Goal: Information Seeking & Learning: Learn about a topic

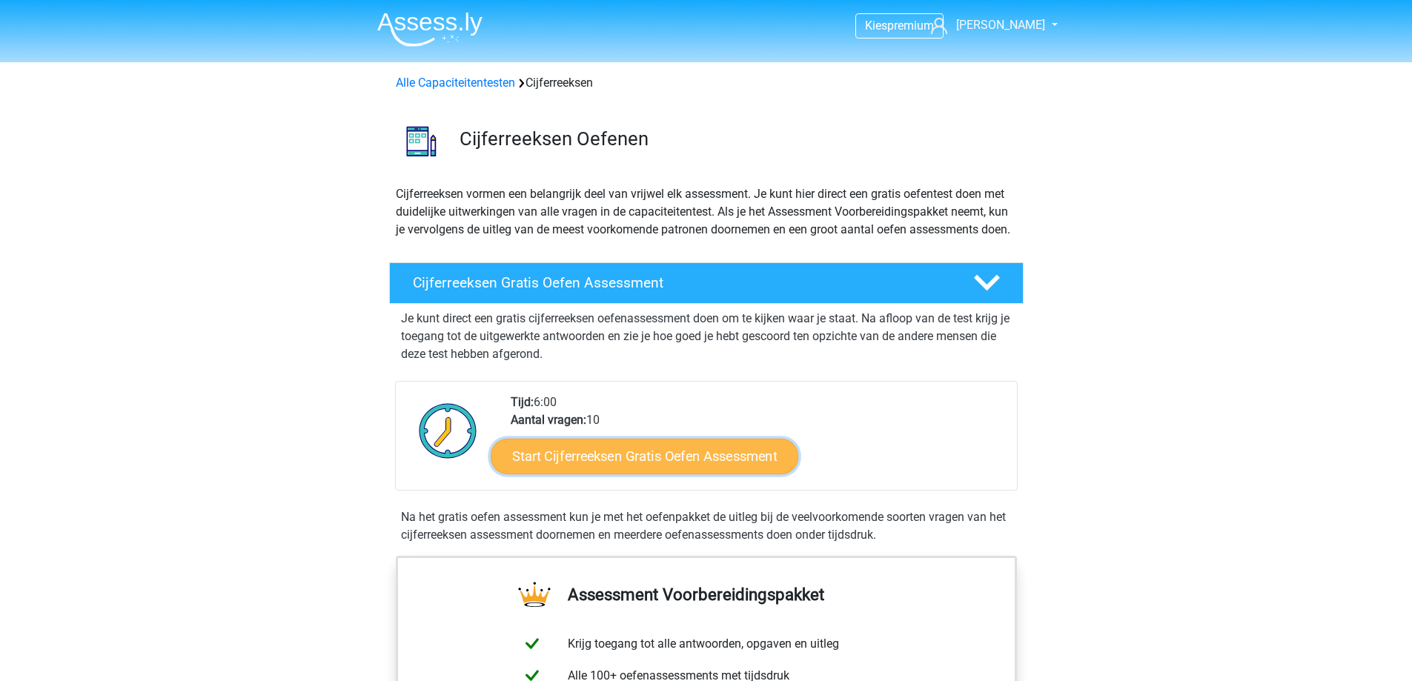
click at [660, 474] on link "Start Cijferreeksen Gratis Oefen Assessment" at bounding box center [645, 456] width 308 height 36
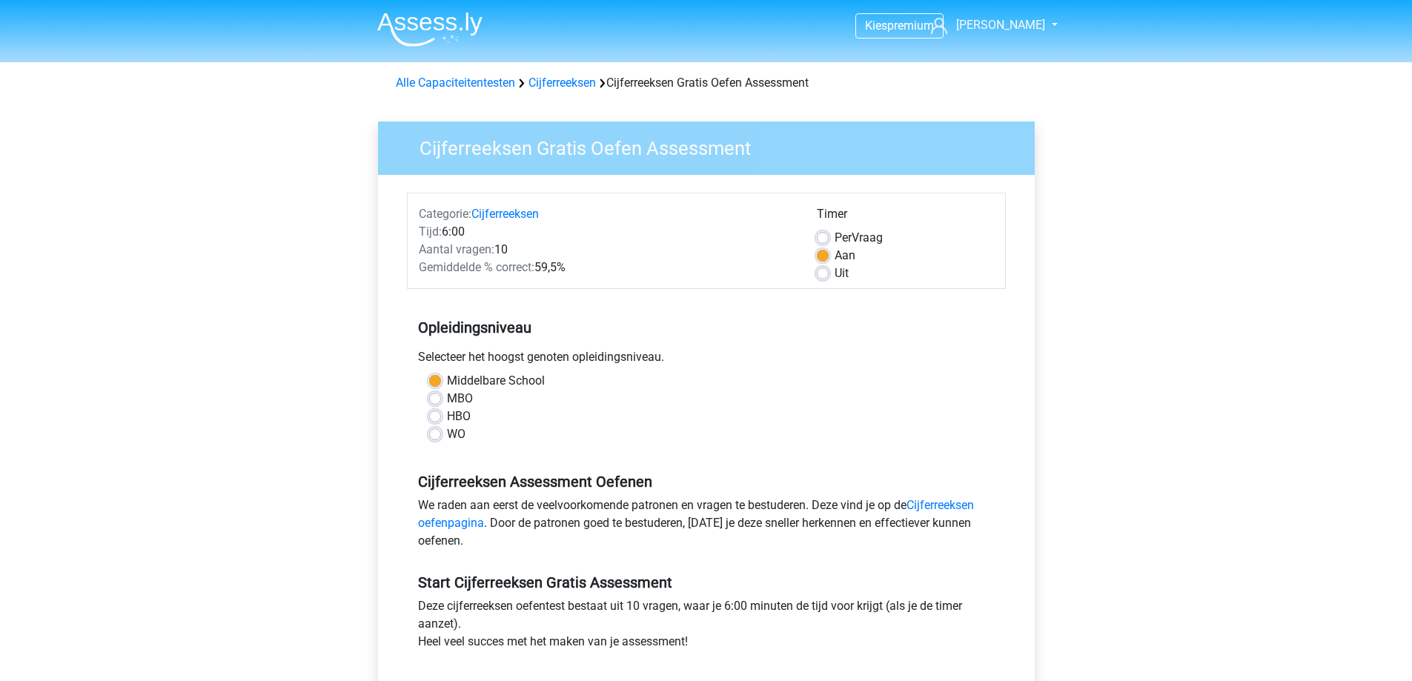
scroll to position [222, 0]
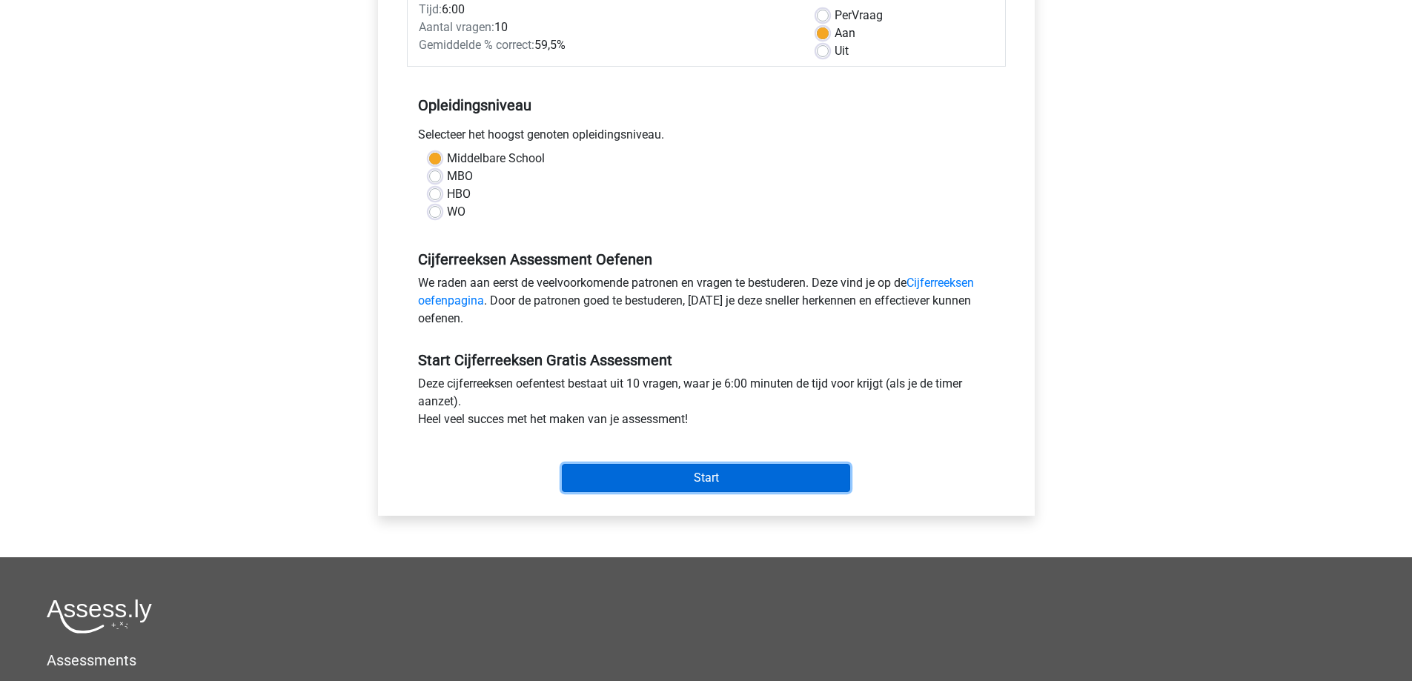
click at [662, 477] on input "Start" at bounding box center [706, 478] width 288 height 28
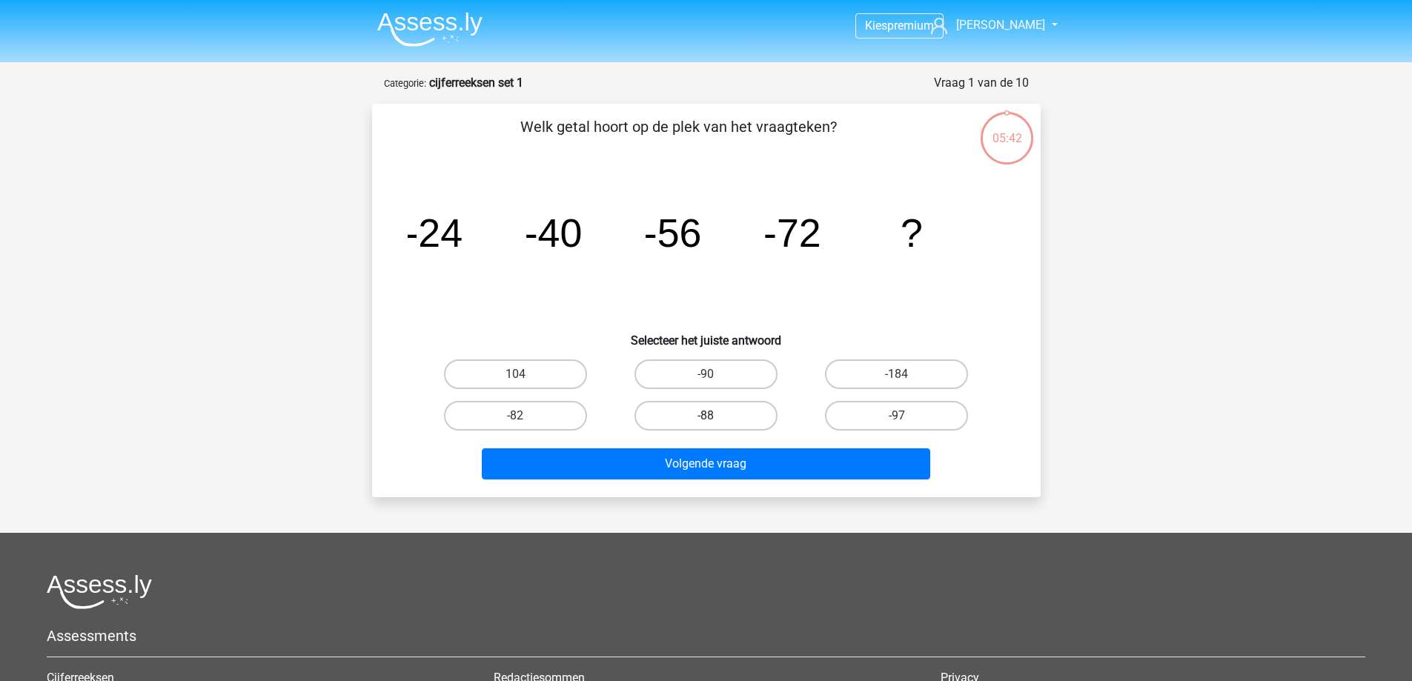
click at [737, 415] on label "-88" at bounding box center [705, 416] width 143 height 30
click at [715, 416] on input "-88" at bounding box center [710, 421] width 10 height 10
radio input "true"
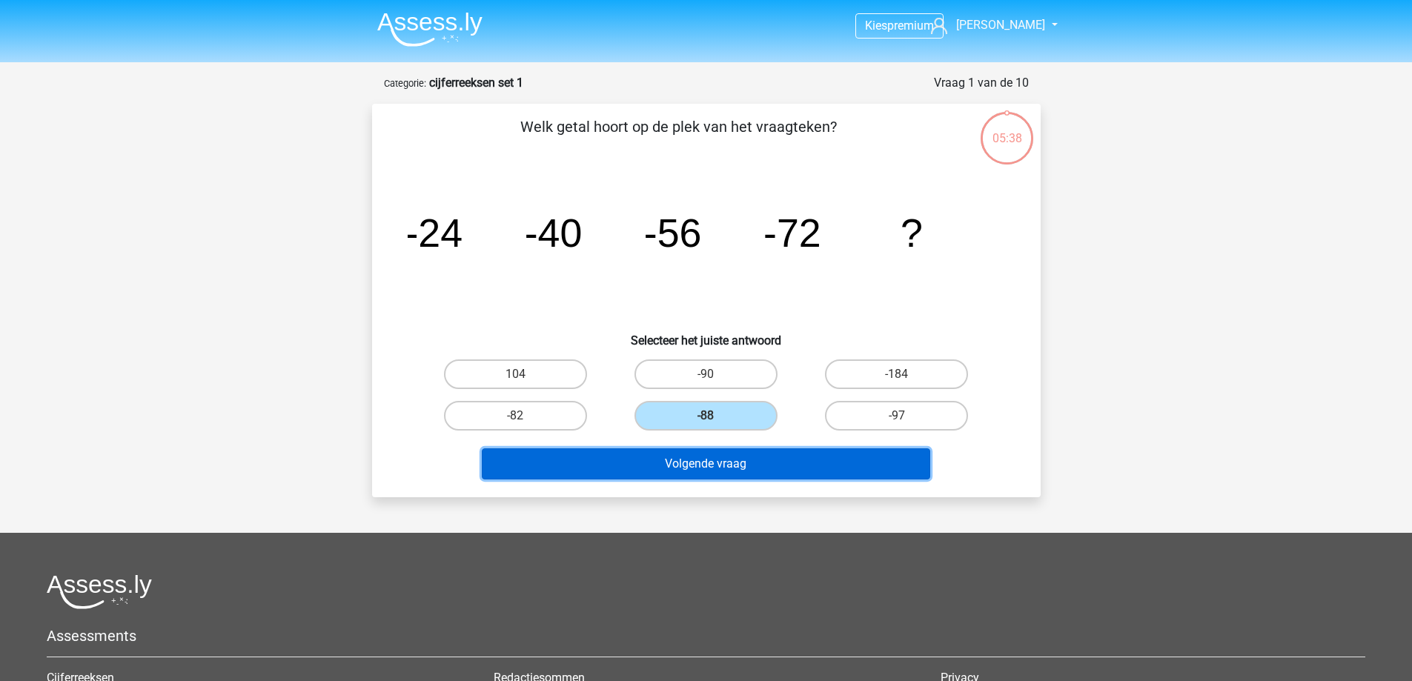
click at [725, 460] on button "Volgende vraag" at bounding box center [706, 463] width 448 height 31
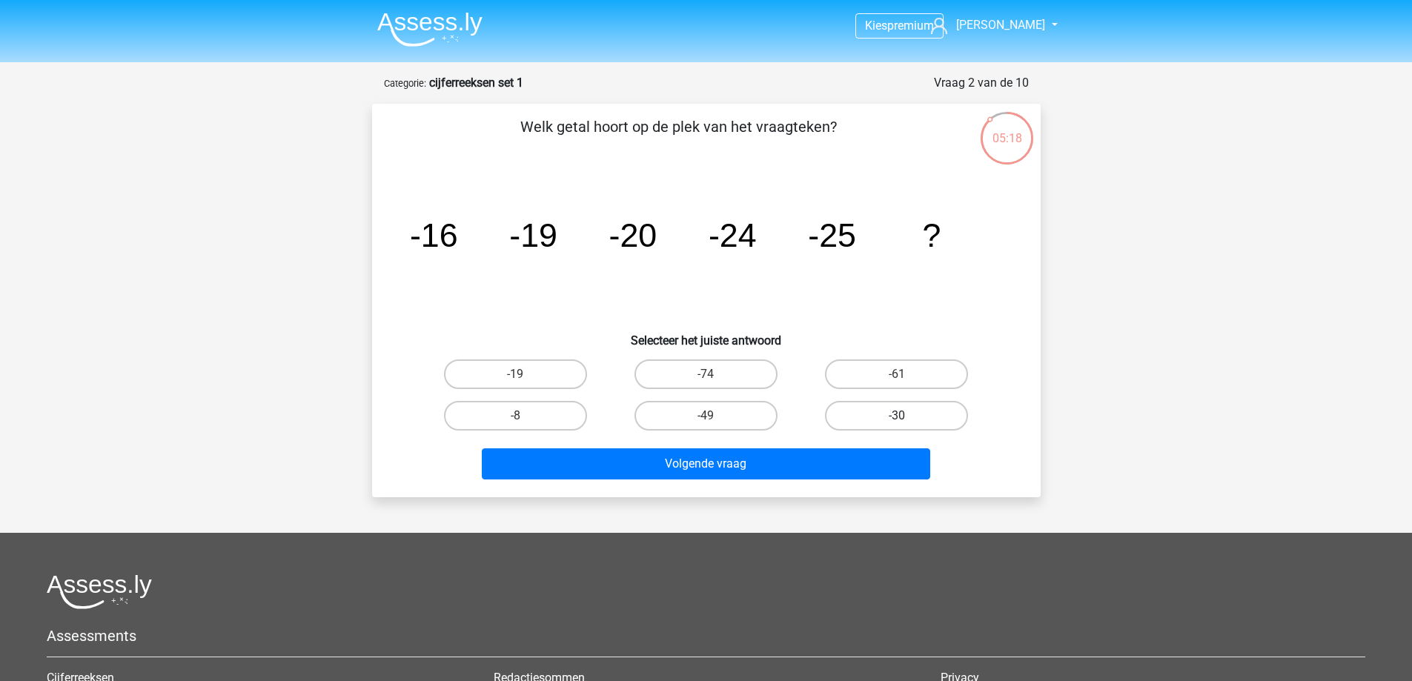
click at [904, 410] on label "-30" at bounding box center [896, 416] width 143 height 30
click at [904, 416] on input "-30" at bounding box center [902, 421] width 10 height 10
radio input "true"
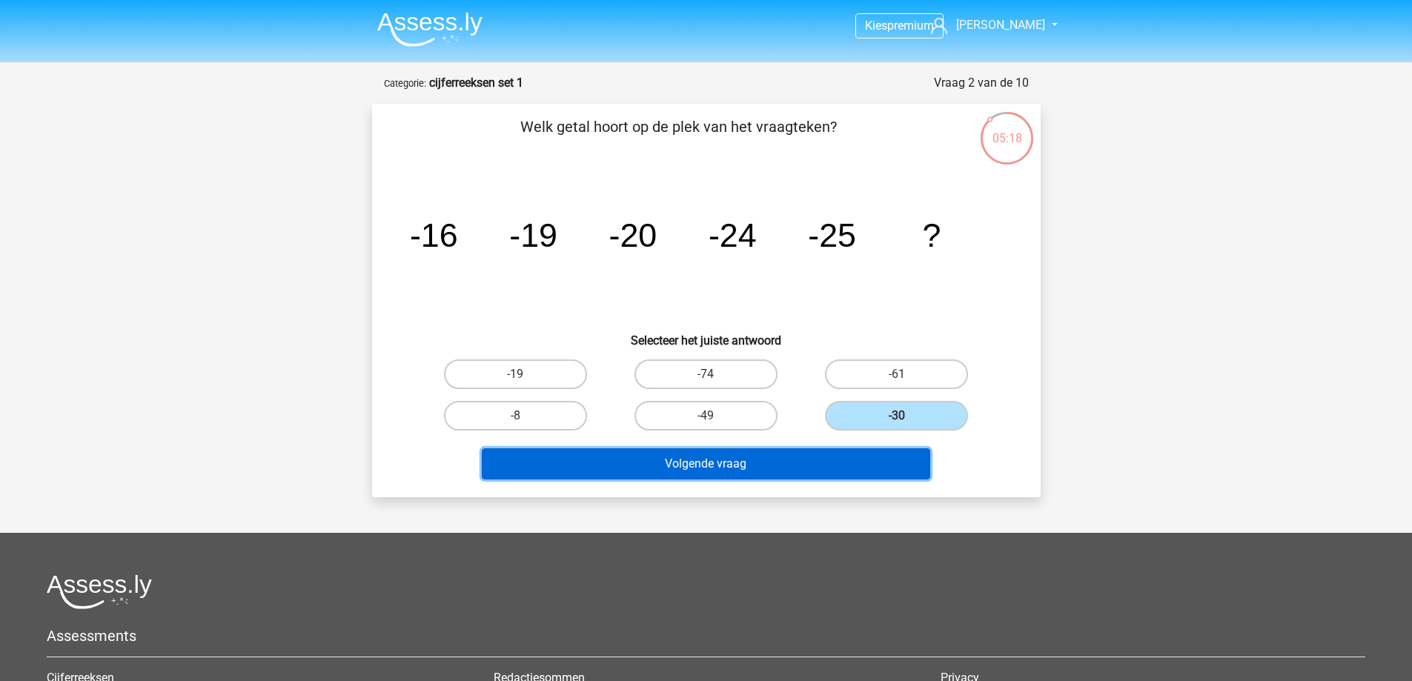
click at [783, 474] on button "Volgende vraag" at bounding box center [706, 463] width 448 height 31
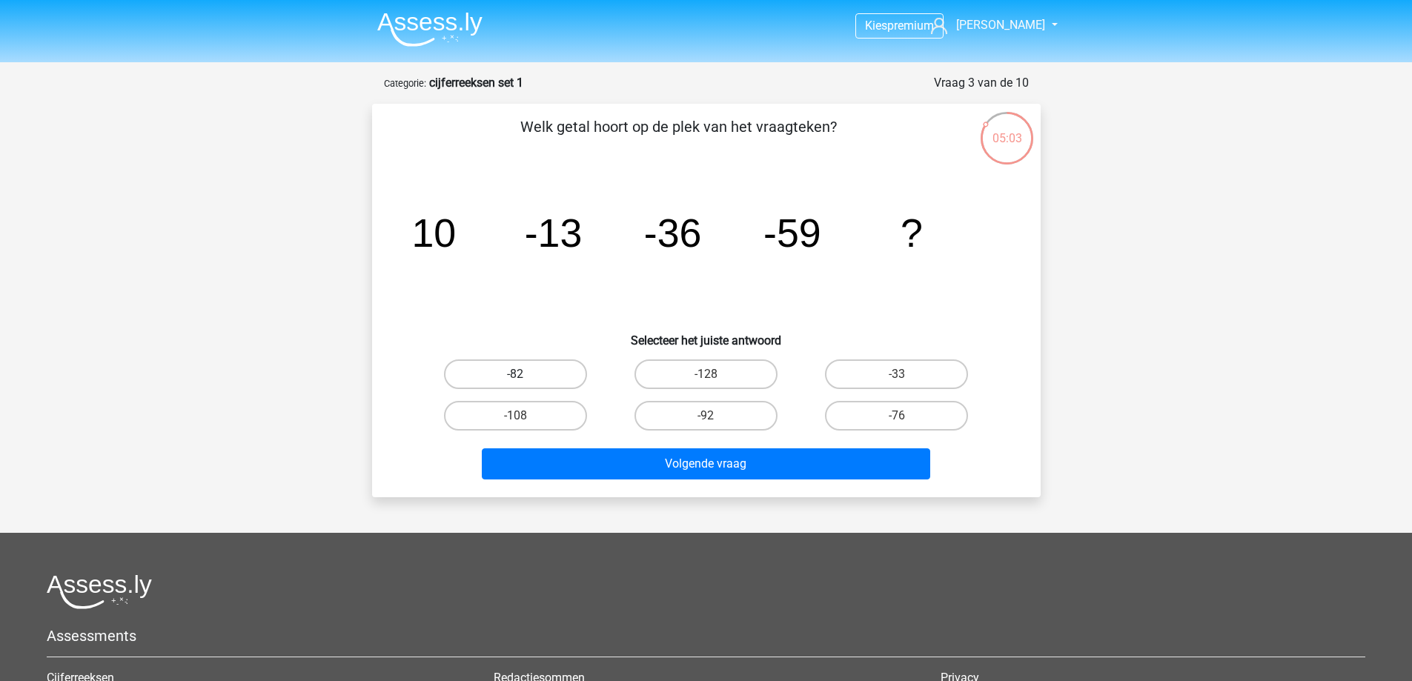
click at [519, 370] on label "-82" at bounding box center [515, 374] width 143 height 30
click at [519, 374] on input "-82" at bounding box center [520, 379] width 10 height 10
radio input "true"
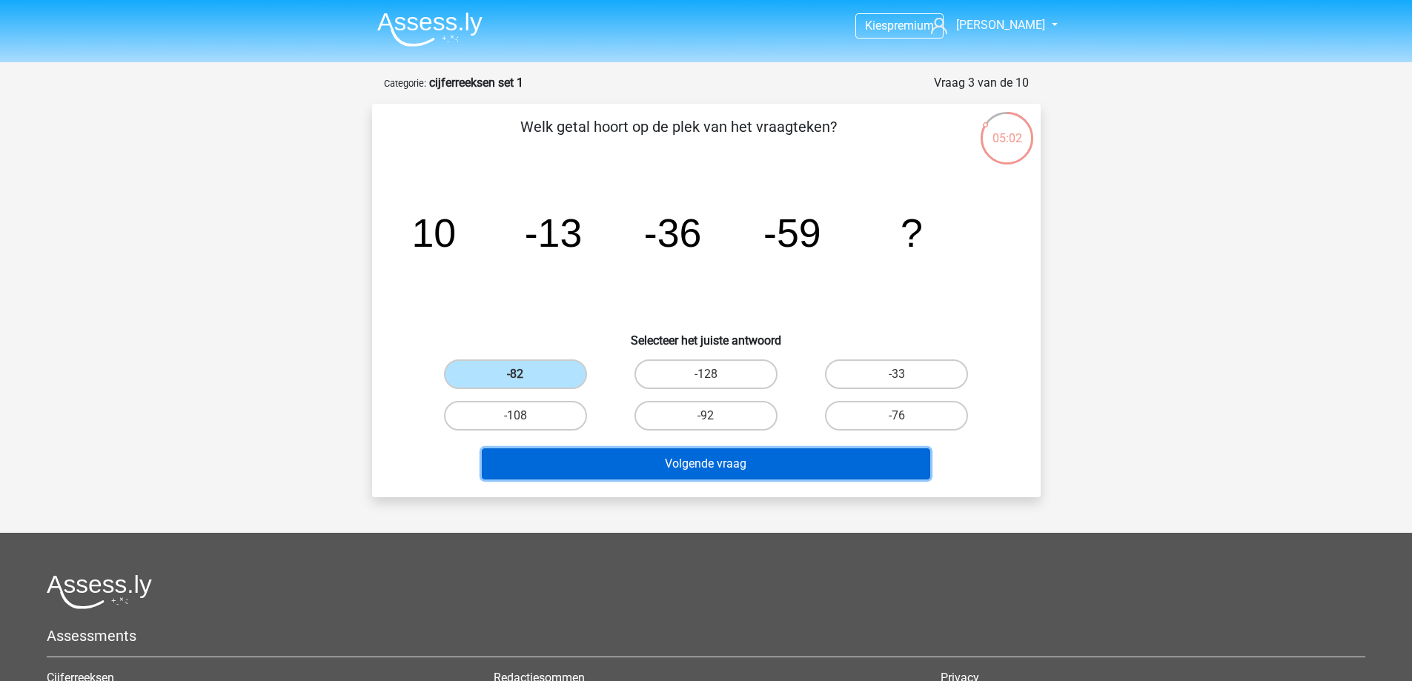
click at [720, 468] on button "Volgende vraag" at bounding box center [706, 463] width 448 height 31
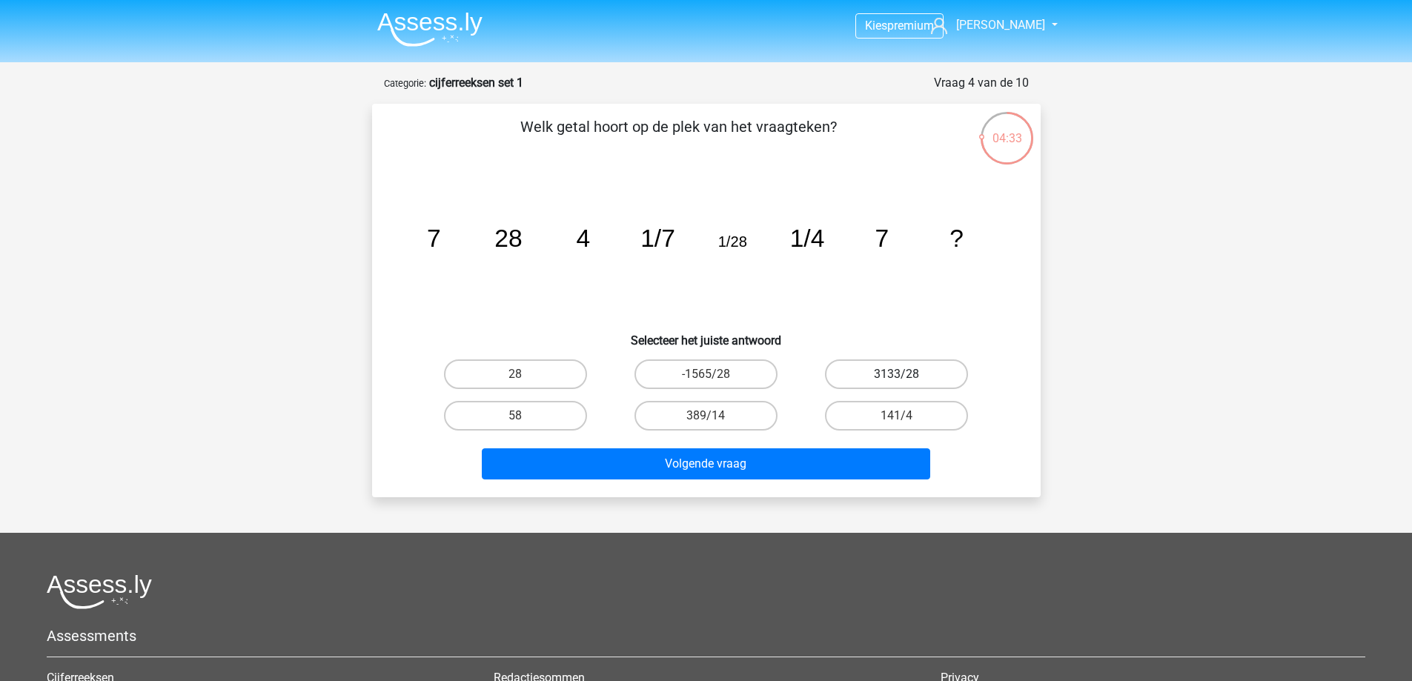
click at [929, 367] on label "3133/28" at bounding box center [896, 374] width 143 height 30
click at [906, 374] on input "3133/28" at bounding box center [902, 379] width 10 height 10
radio input "true"
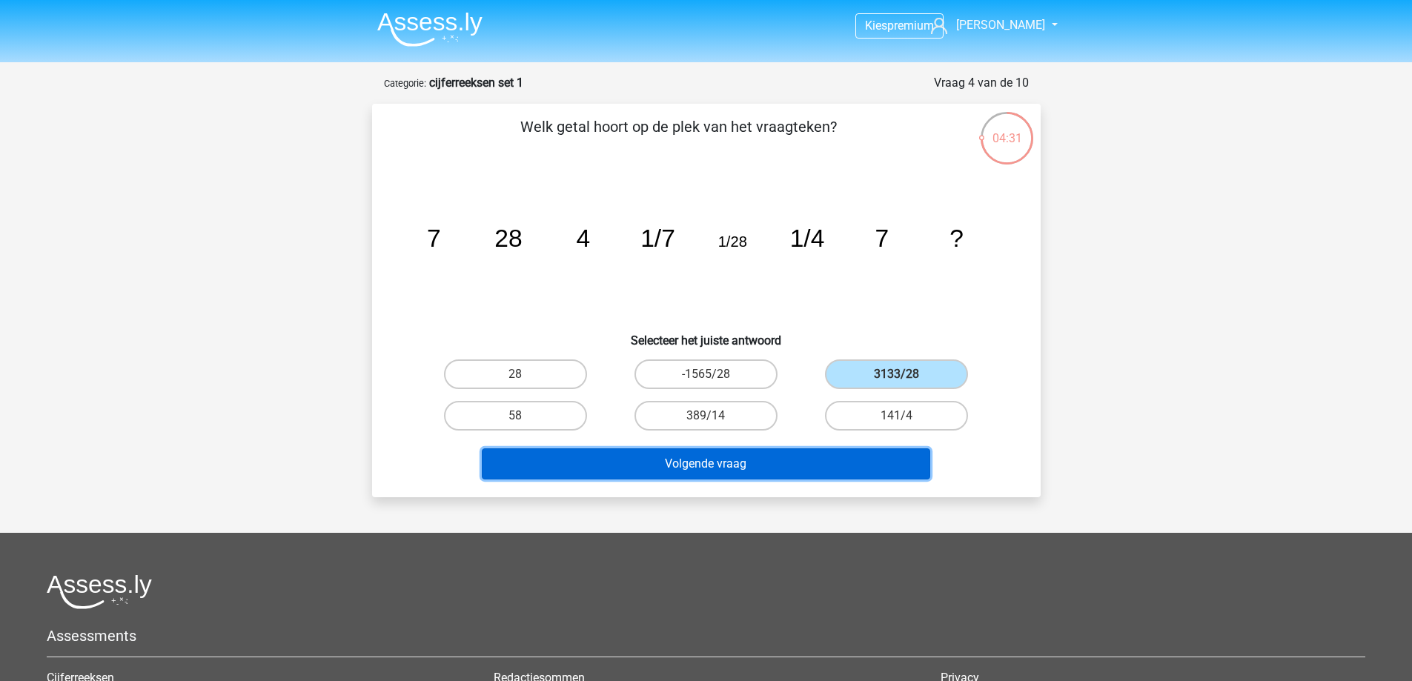
click at [720, 474] on button "Volgende vraag" at bounding box center [706, 463] width 448 height 31
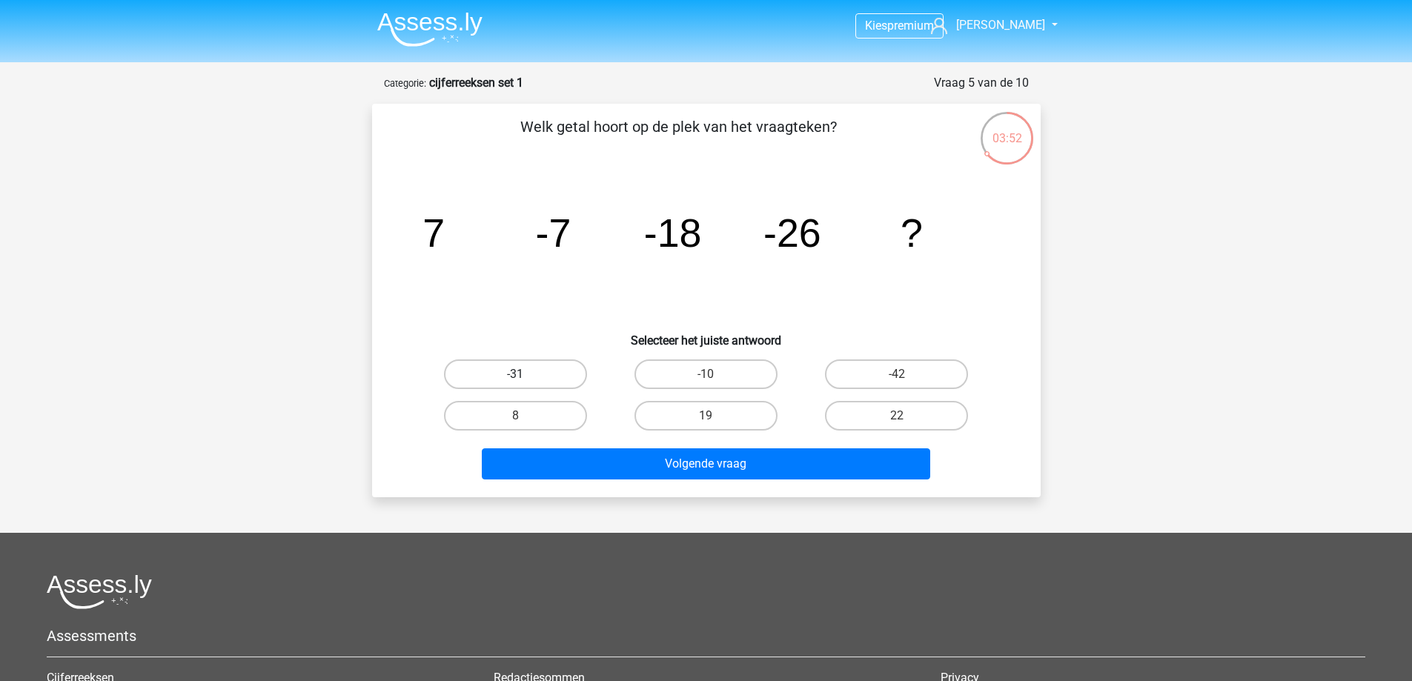
click at [516, 365] on label "-31" at bounding box center [515, 374] width 143 height 30
click at [516, 374] on input "-31" at bounding box center [520, 379] width 10 height 10
radio input "true"
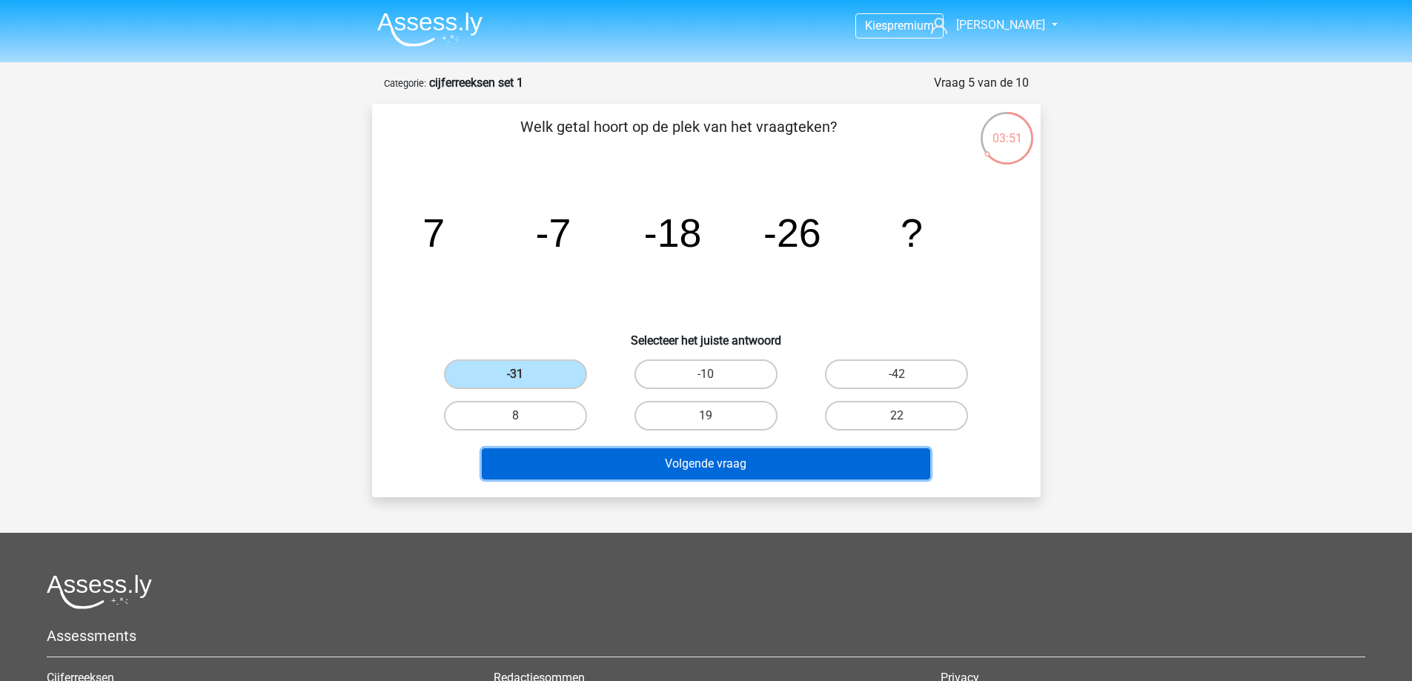
click at [705, 464] on button "Volgende vraag" at bounding box center [706, 463] width 448 height 31
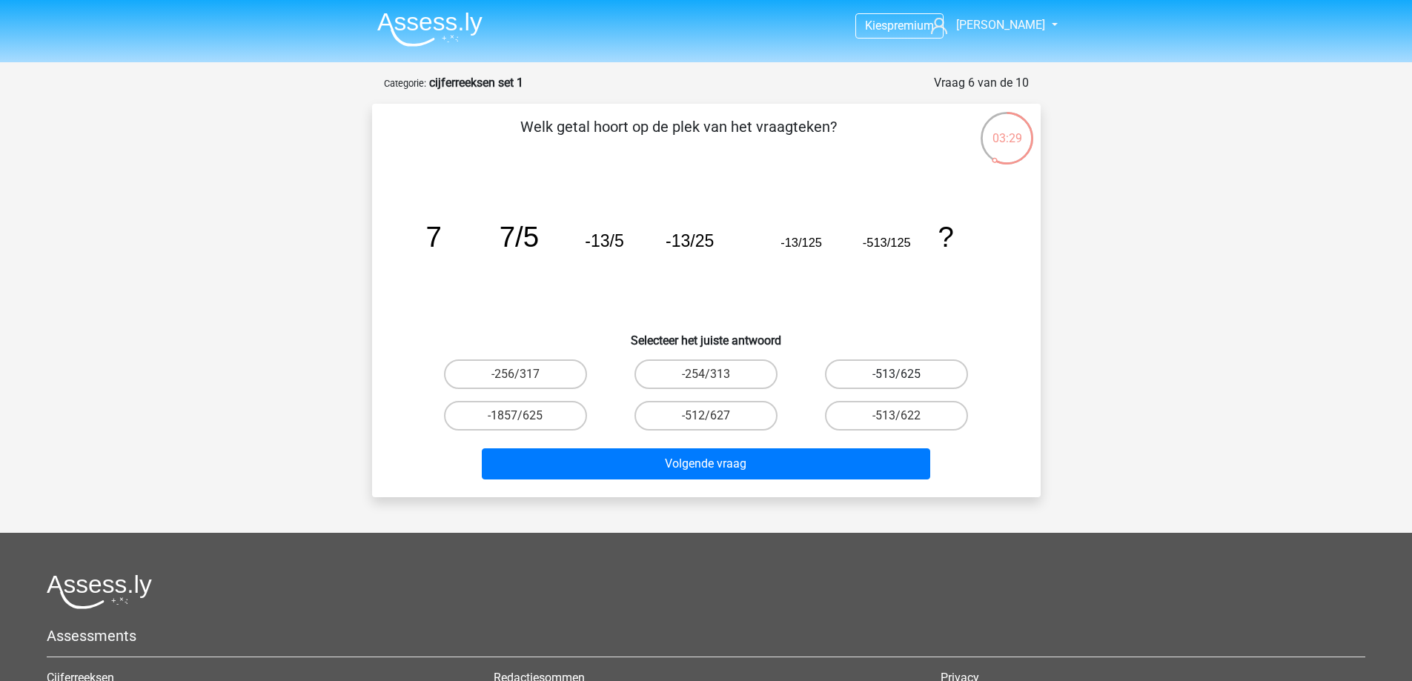
click at [877, 371] on label "-513/625" at bounding box center [896, 374] width 143 height 30
click at [897, 374] on input "-513/625" at bounding box center [902, 379] width 10 height 10
radio input "true"
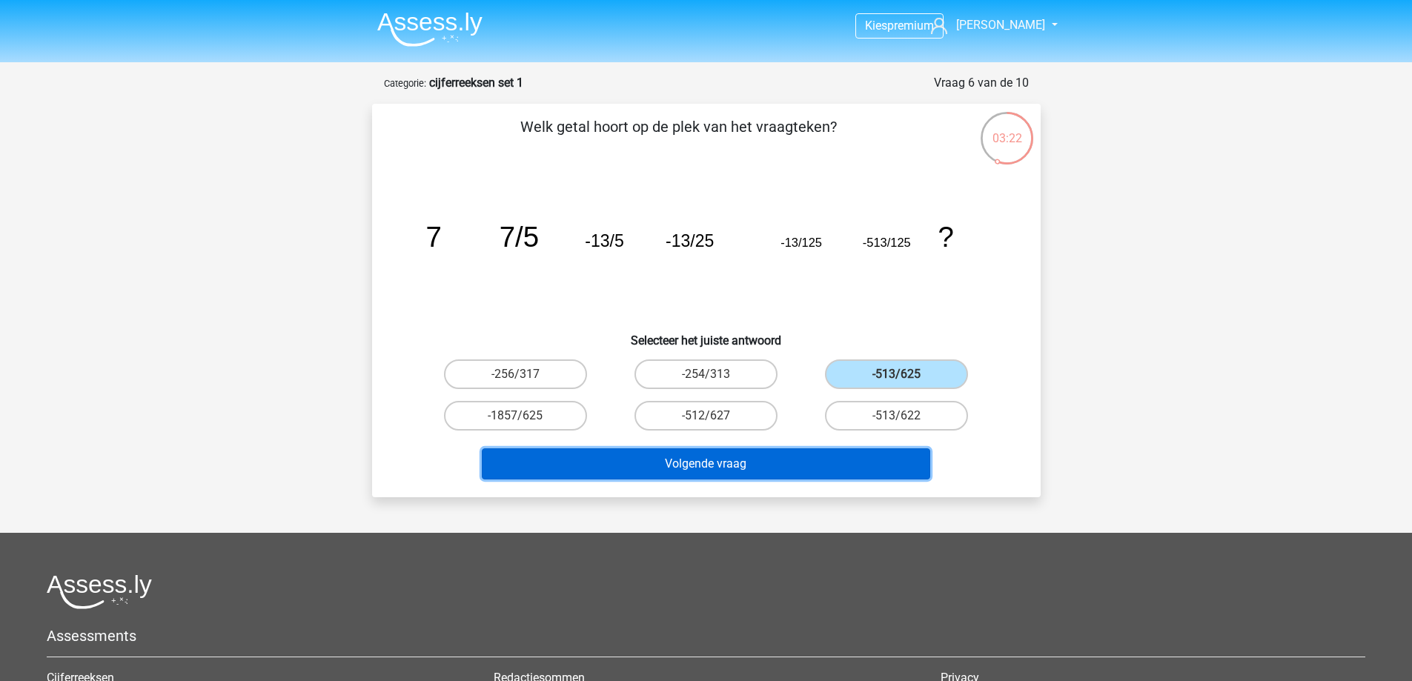
click at [672, 459] on button "Volgende vraag" at bounding box center [706, 463] width 448 height 31
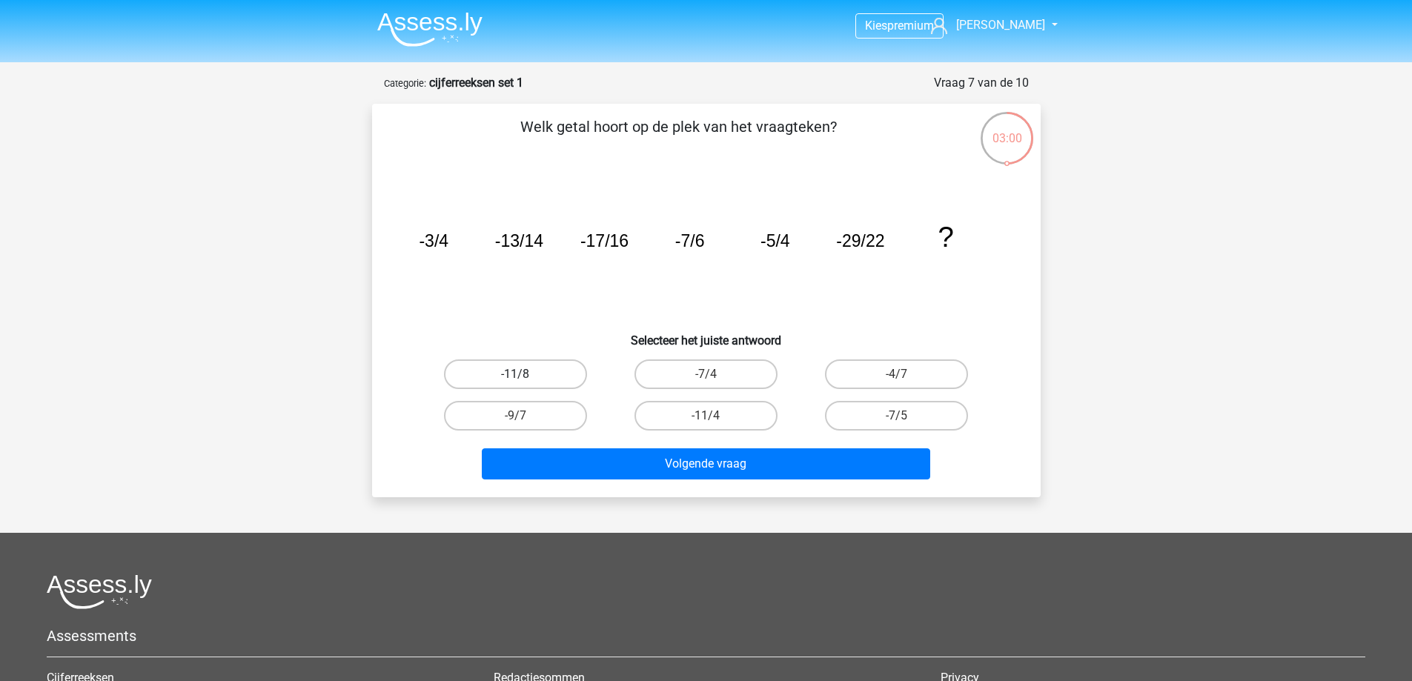
click at [522, 365] on label "-11/8" at bounding box center [515, 374] width 143 height 30
click at [522, 374] on input "-11/8" at bounding box center [520, 379] width 10 height 10
radio input "true"
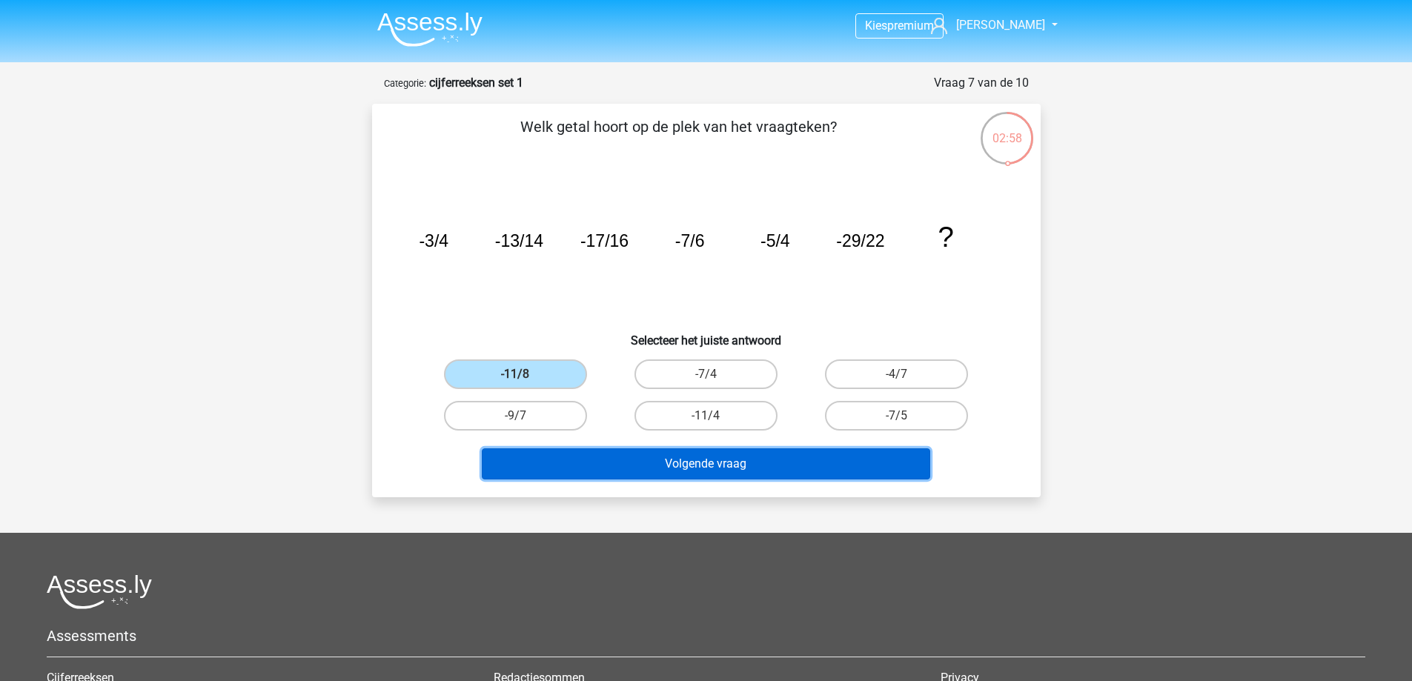
click at [702, 476] on button "Volgende vraag" at bounding box center [706, 463] width 448 height 31
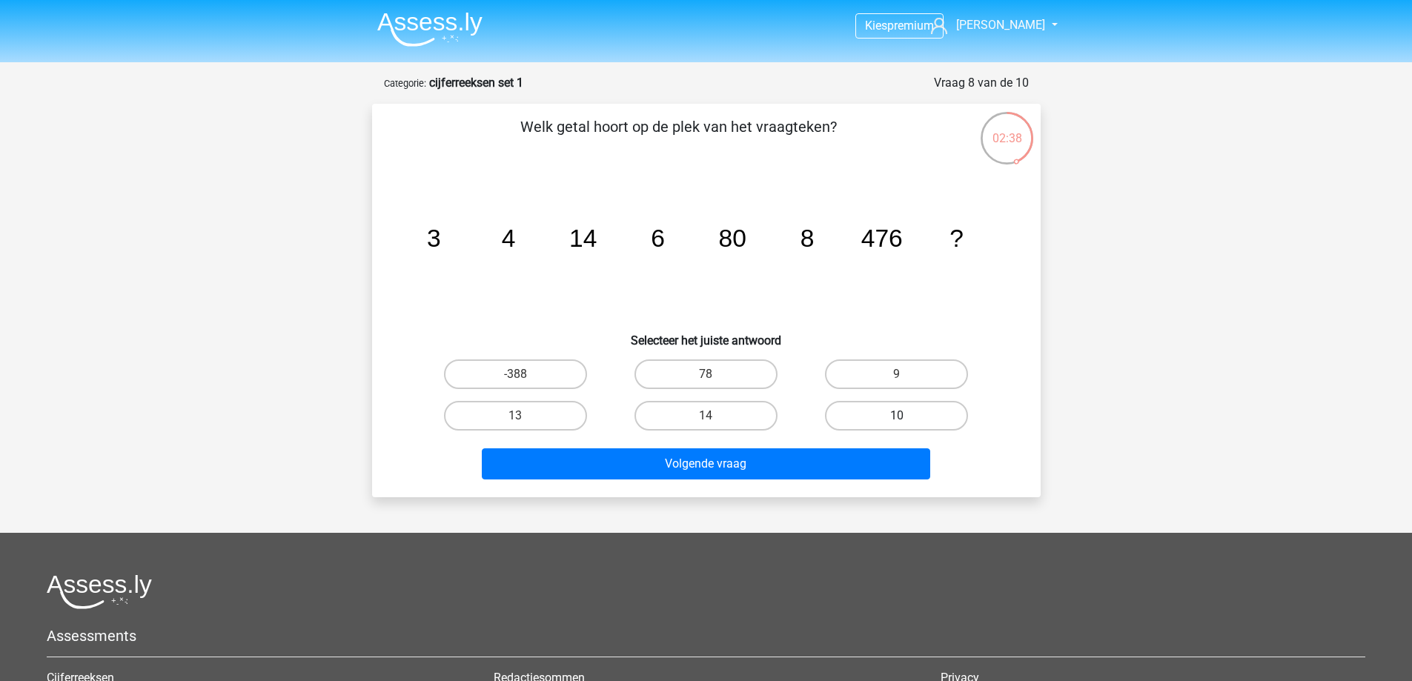
click at [890, 417] on label "10" at bounding box center [896, 416] width 143 height 30
click at [897, 417] on input "10" at bounding box center [902, 421] width 10 height 10
radio input "true"
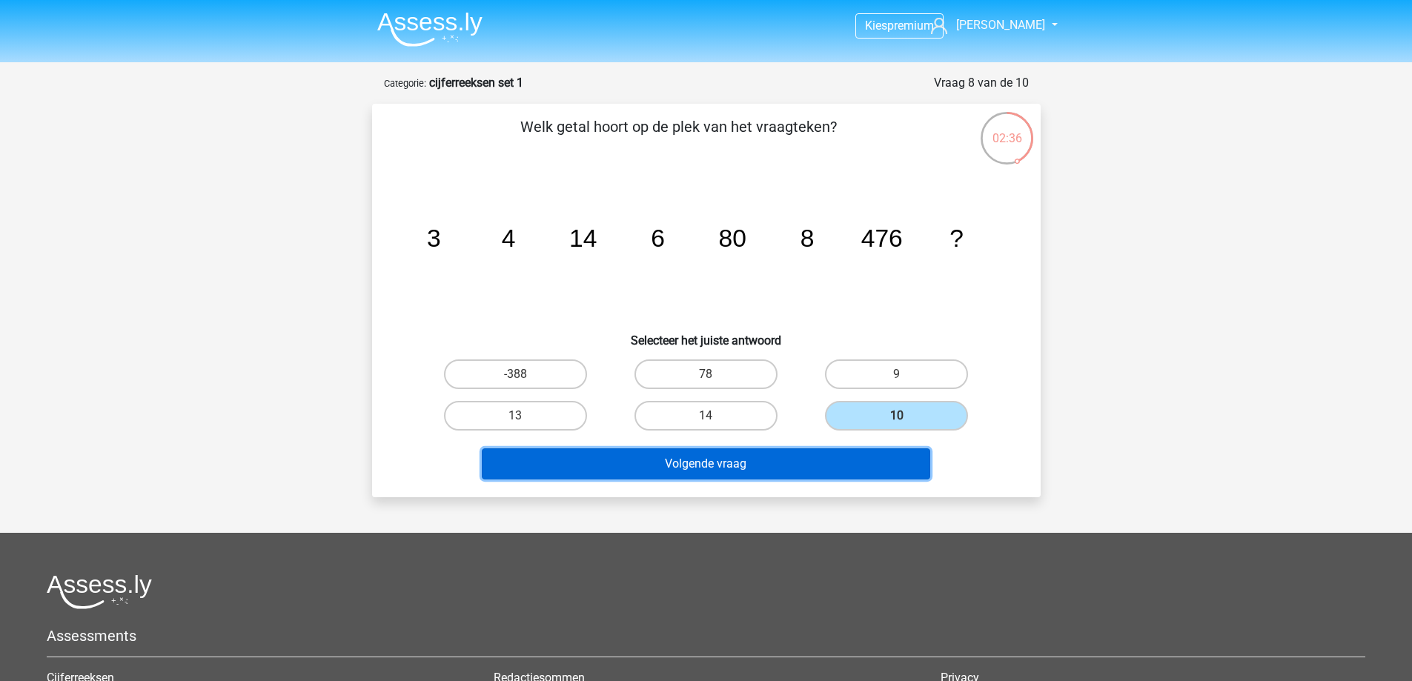
click at [758, 462] on button "Volgende vraag" at bounding box center [706, 463] width 448 height 31
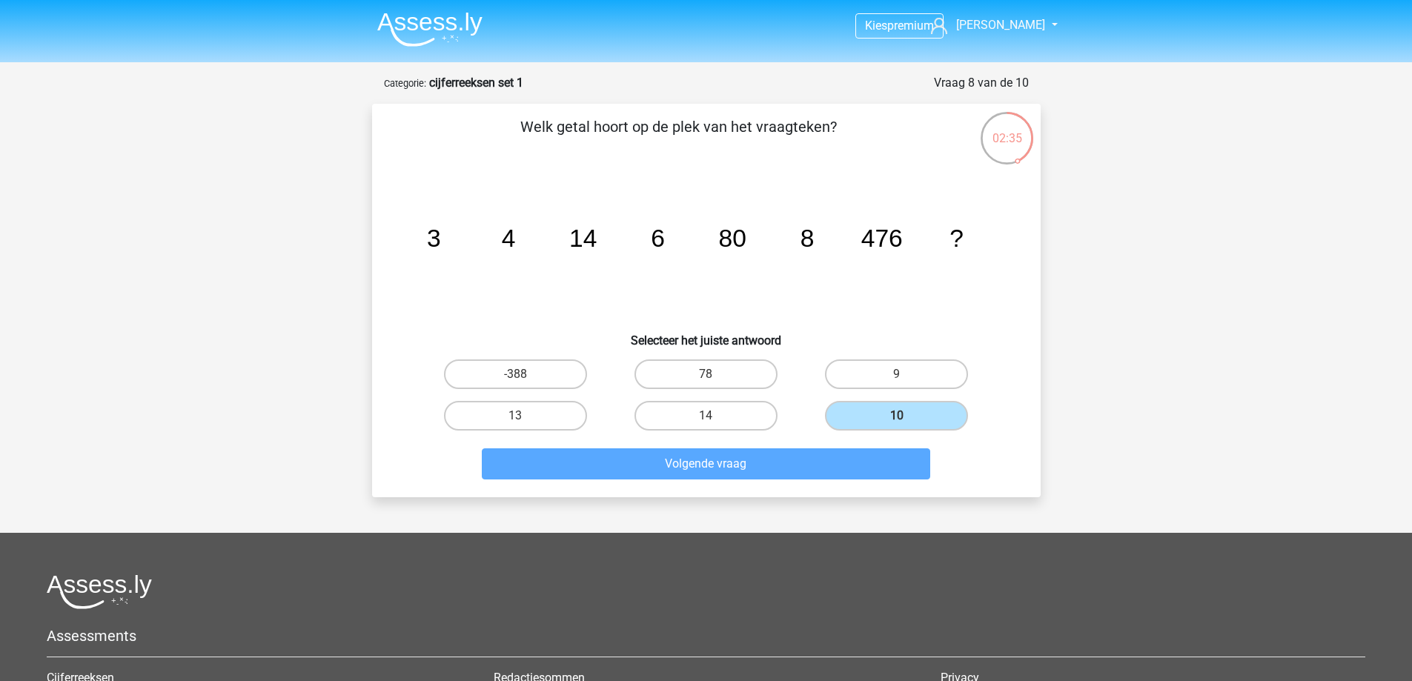
scroll to position [74, 0]
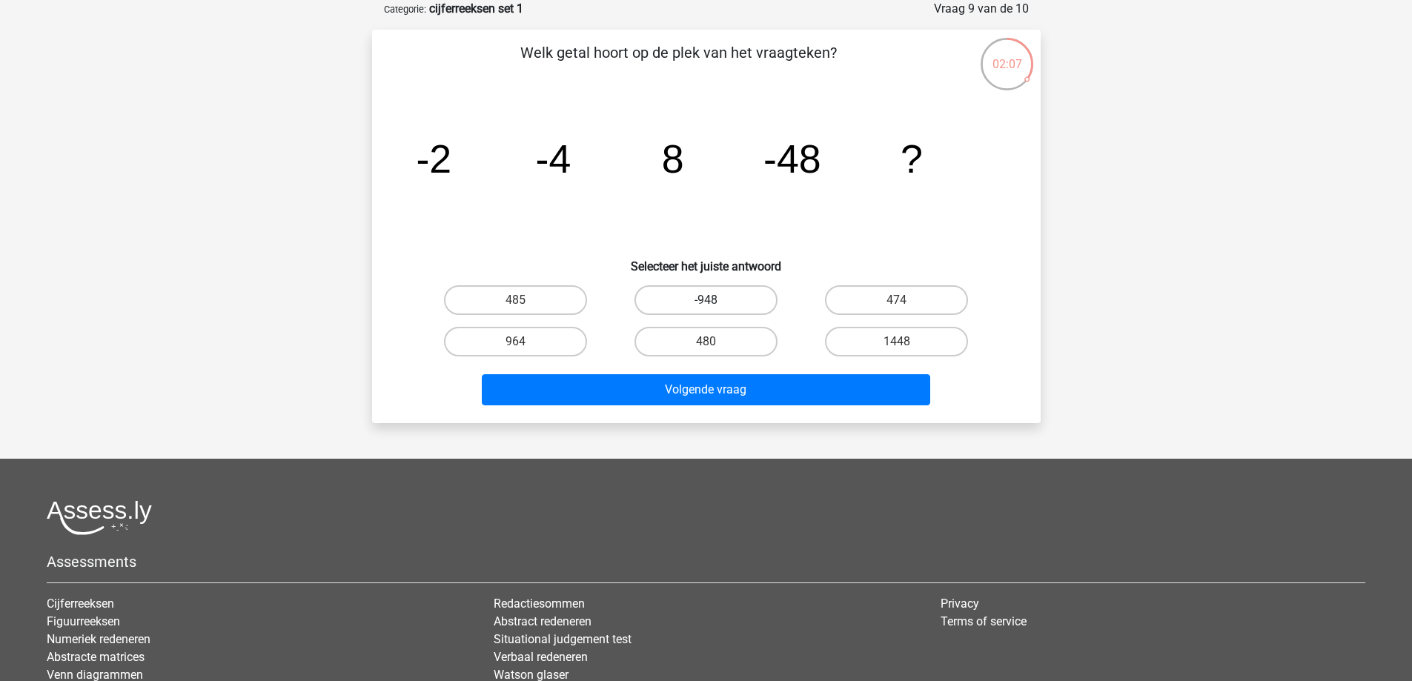
click at [744, 302] on label "-948" at bounding box center [705, 300] width 143 height 30
click at [715, 302] on input "-948" at bounding box center [710, 305] width 10 height 10
radio input "true"
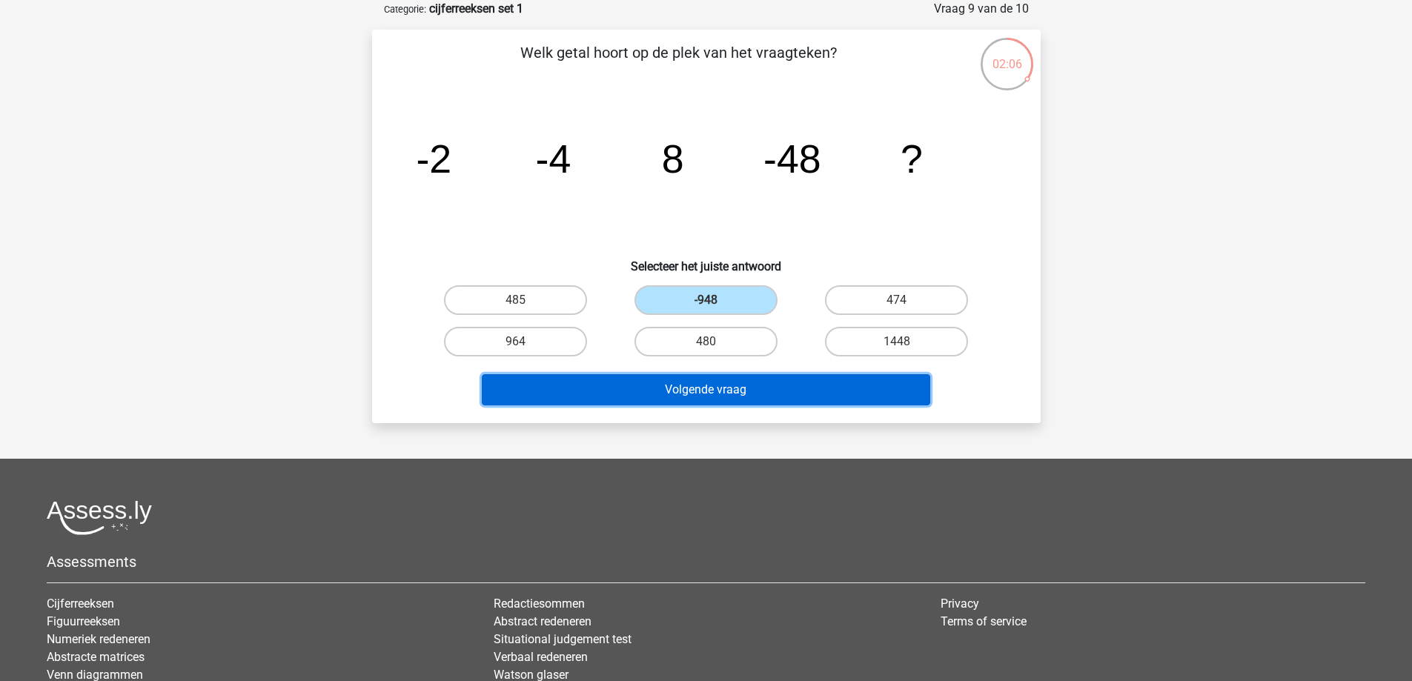
click at [757, 393] on button "Volgende vraag" at bounding box center [706, 389] width 448 height 31
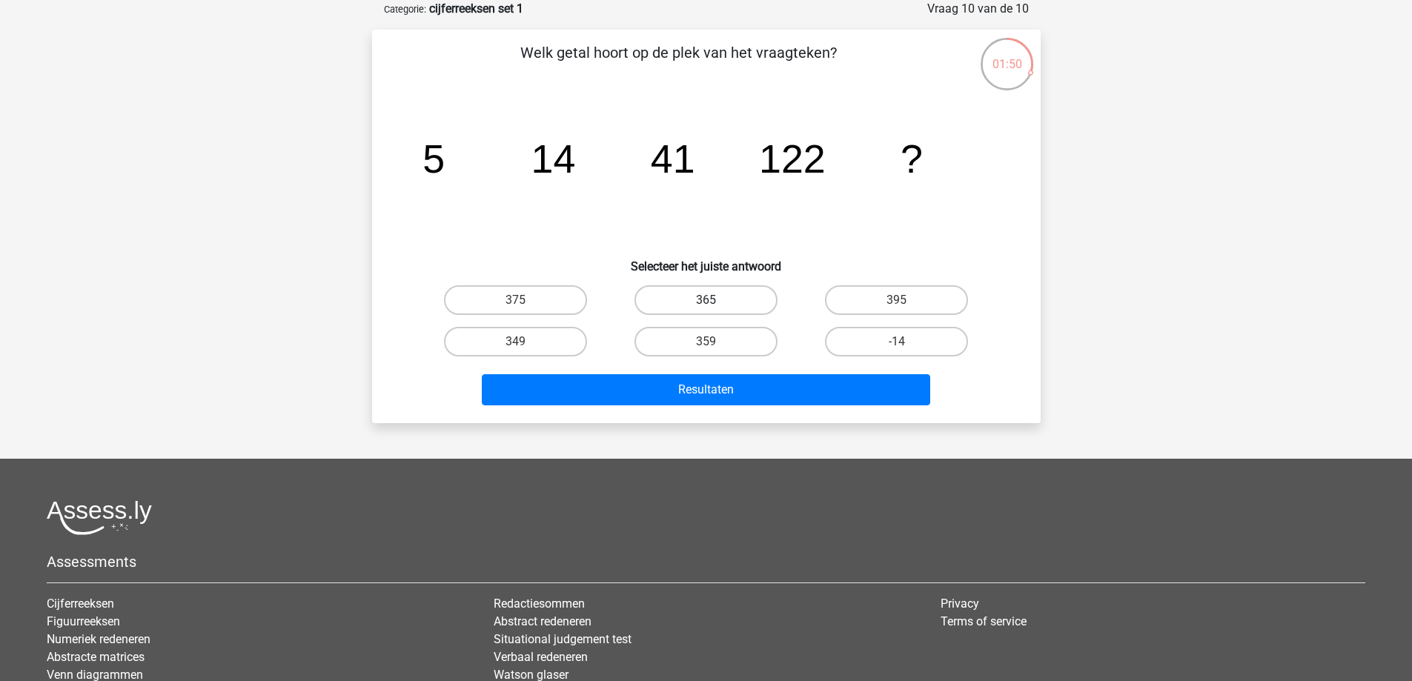
click at [717, 299] on label "365" at bounding box center [705, 300] width 143 height 30
click at [715, 300] on input "365" at bounding box center [710, 305] width 10 height 10
radio input "true"
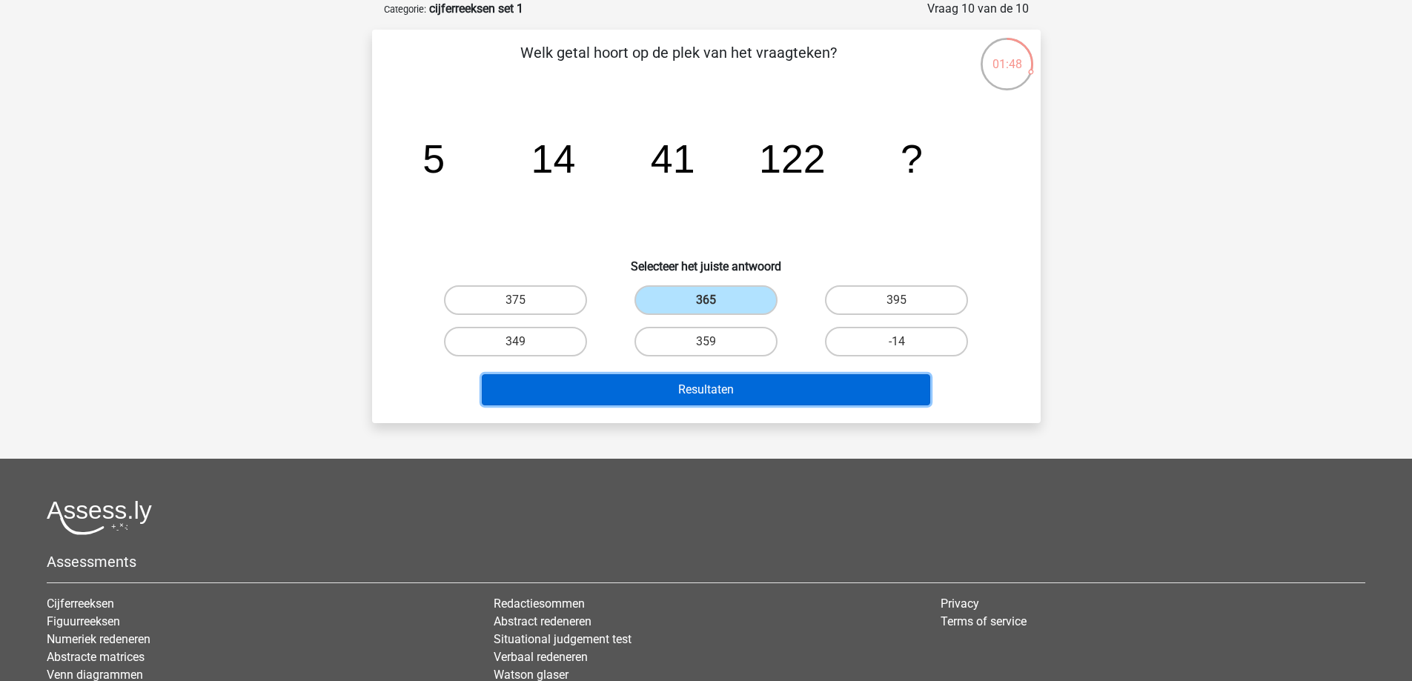
click at [751, 392] on button "Resultaten" at bounding box center [706, 389] width 448 height 31
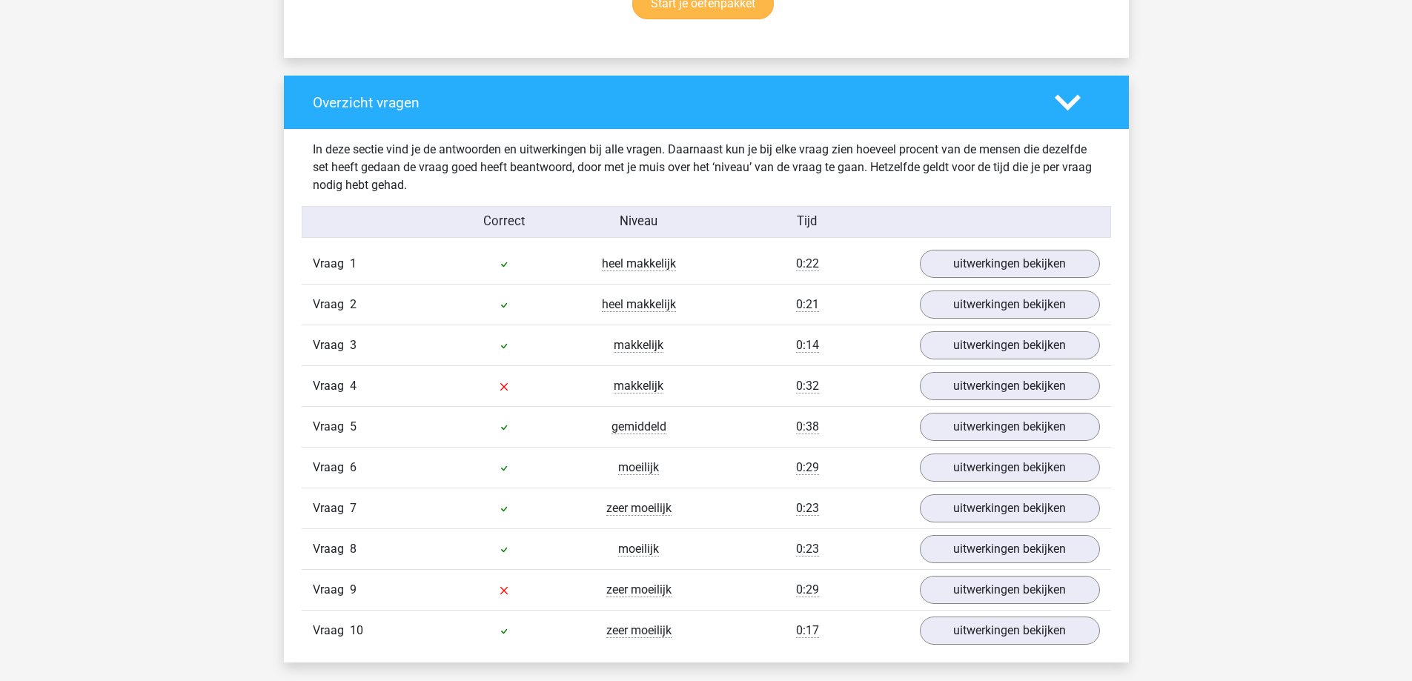
scroll to position [1112, 0]
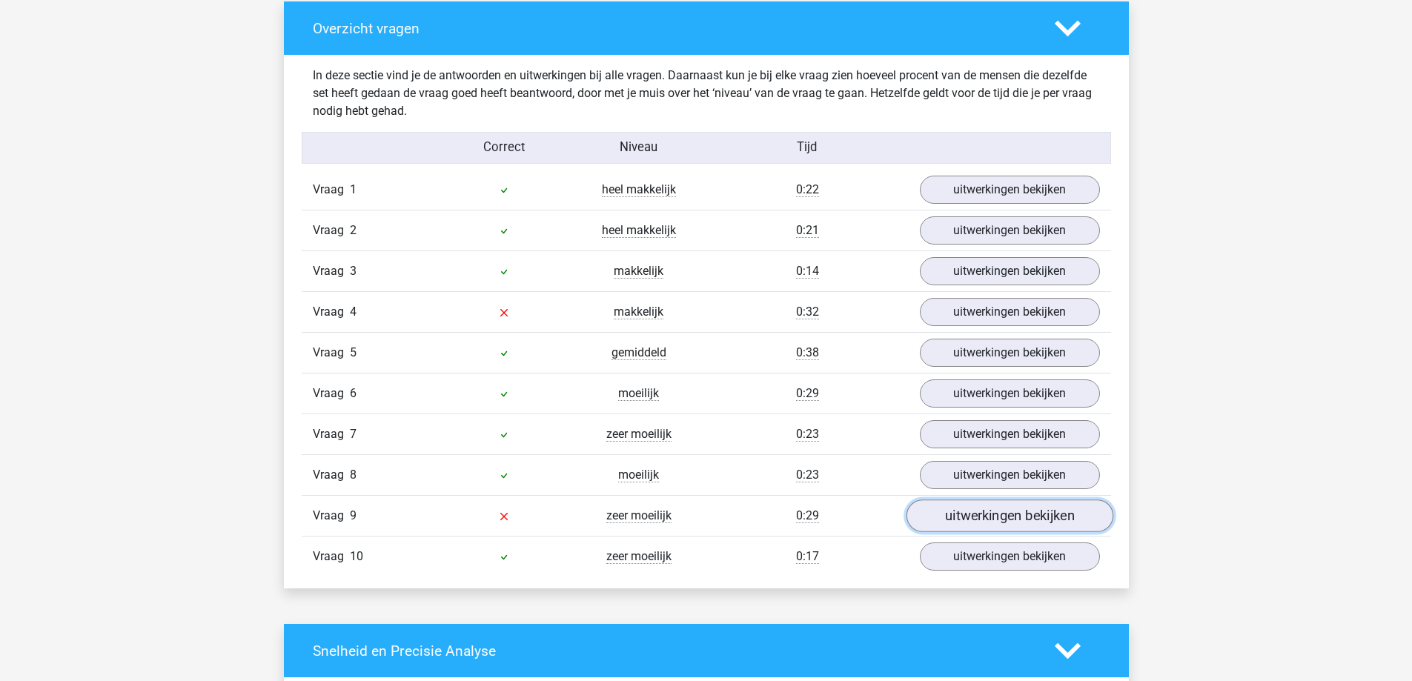
click at [985, 509] on link "uitwerkingen bekijken" at bounding box center [1009, 516] width 207 height 33
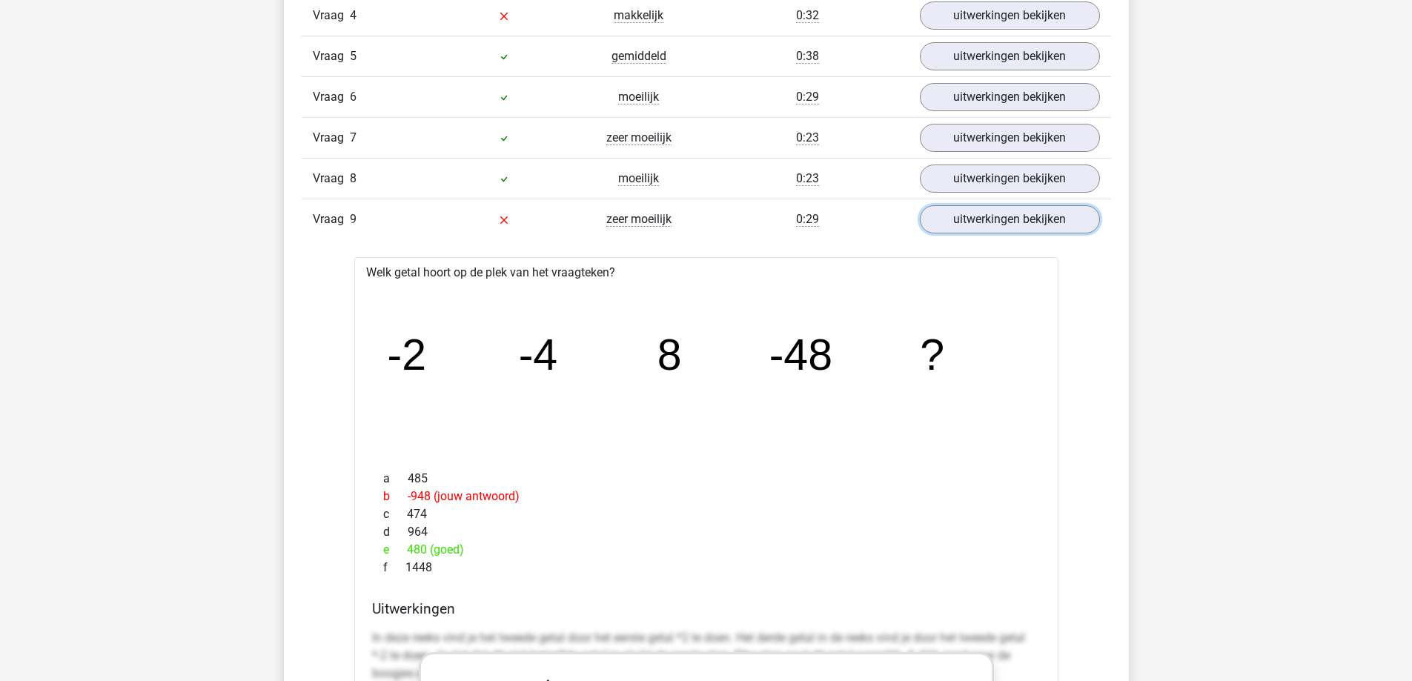
scroll to position [1260, 0]
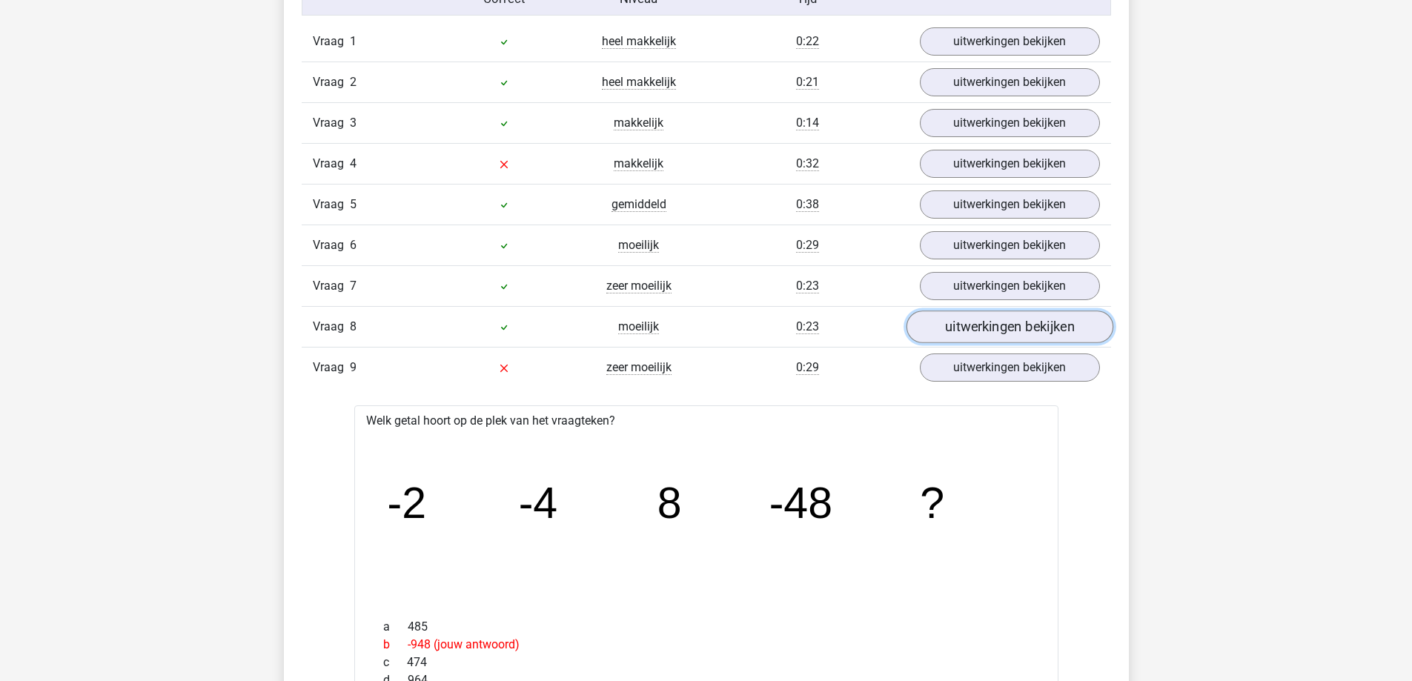
click at [1028, 318] on link "uitwerkingen bekijken" at bounding box center [1009, 327] width 207 height 33
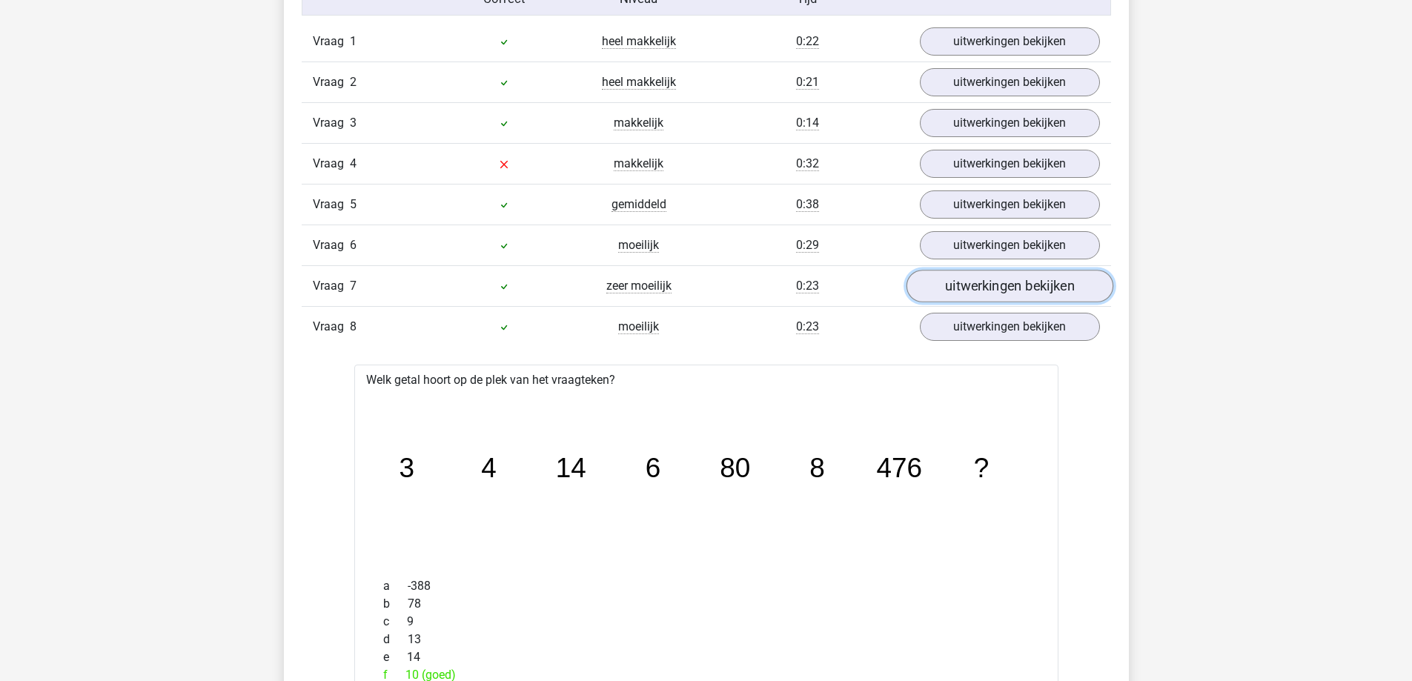
click at [974, 276] on link "uitwerkingen bekijken" at bounding box center [1009, 286] width 207 height 33
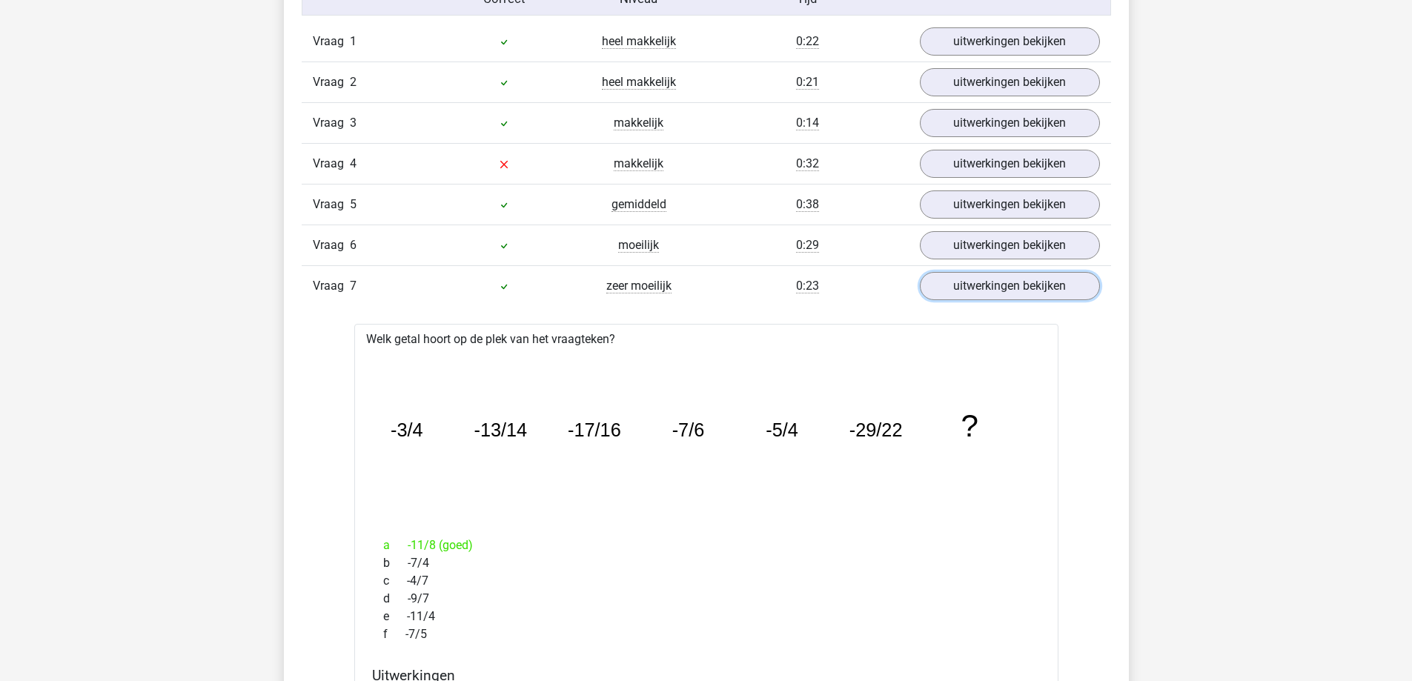
scroll to position [1112, 0]
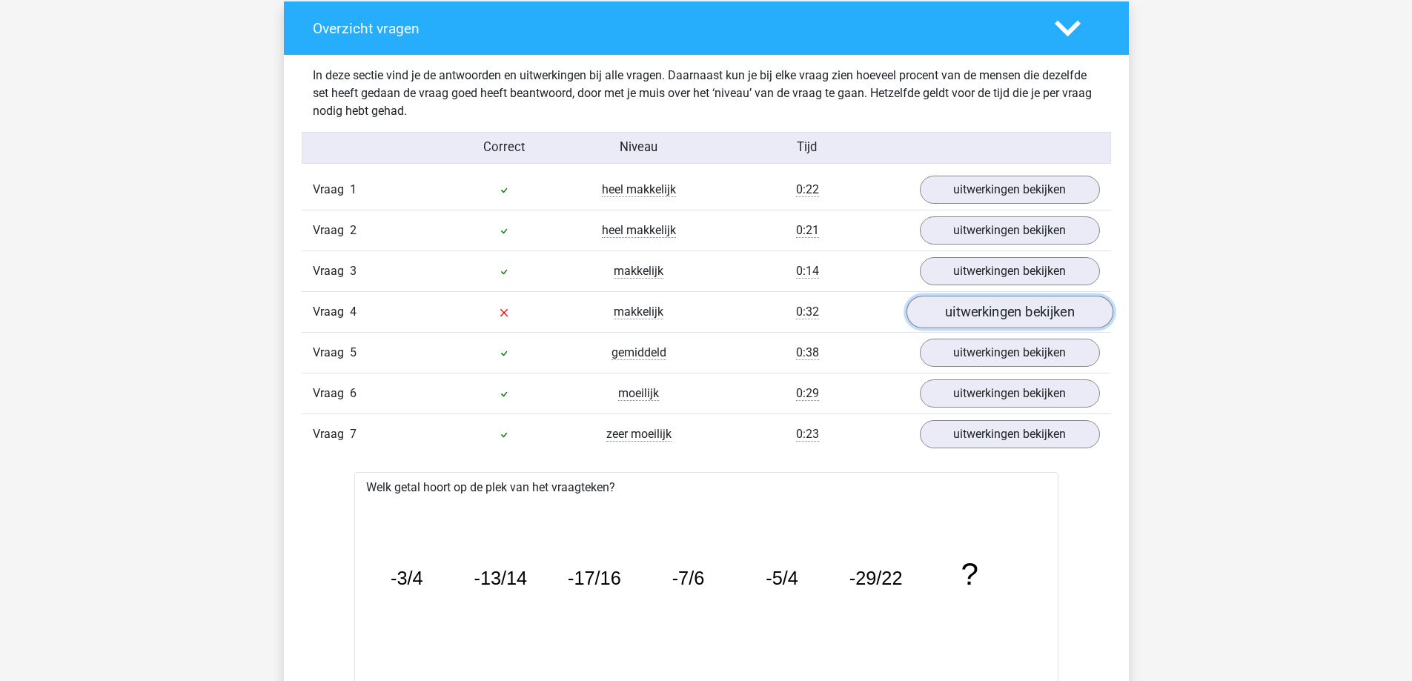
click at [982, 310] on link "uitwerkingen bekijken" at bounding box center [1009, 312] width 207 height 33
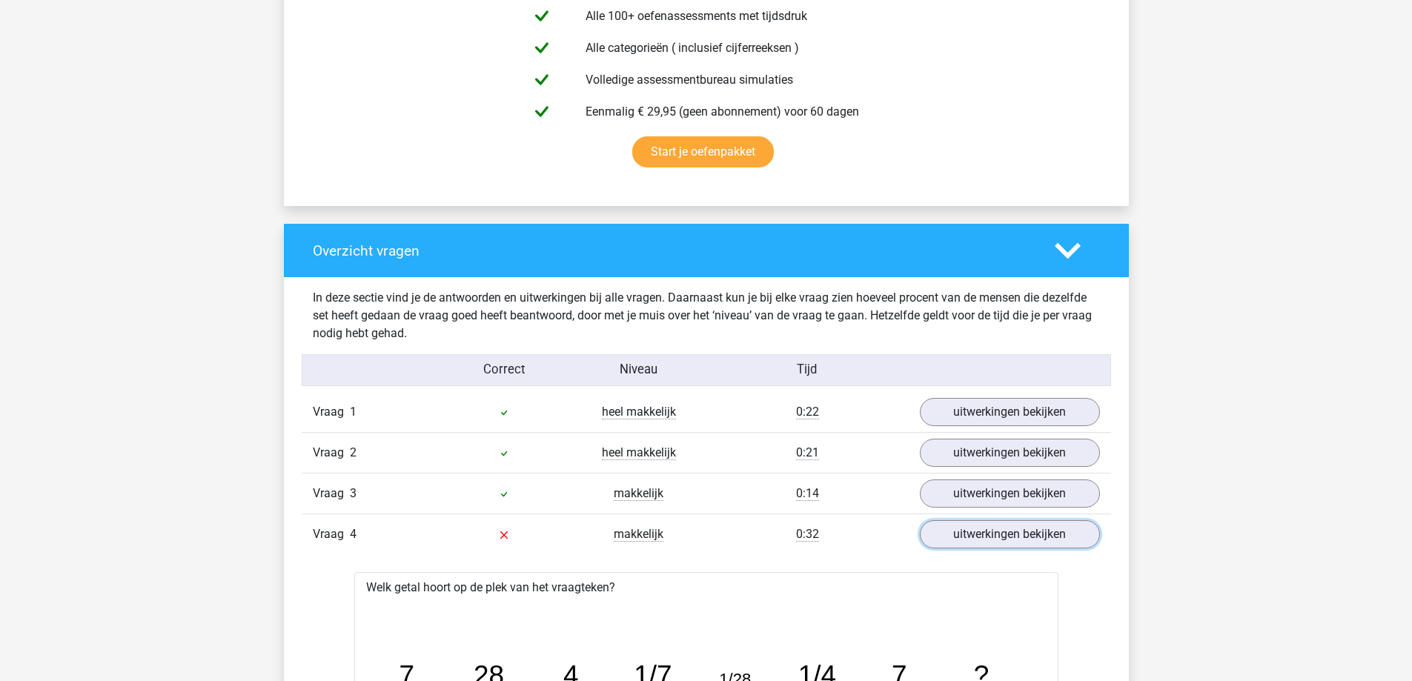
scroll to position [445, 0]
